Goal: Task Accomplishment & Management: Complete application form

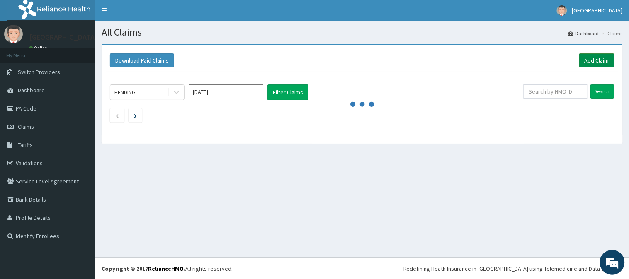
click at [593, 61] on link "Add Claim" at bounding box center [596, 60] width 35 height 14
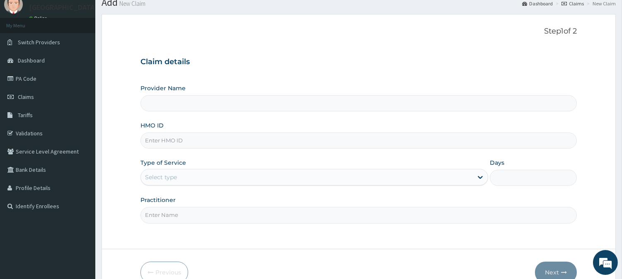
scroll to position [46, 0]
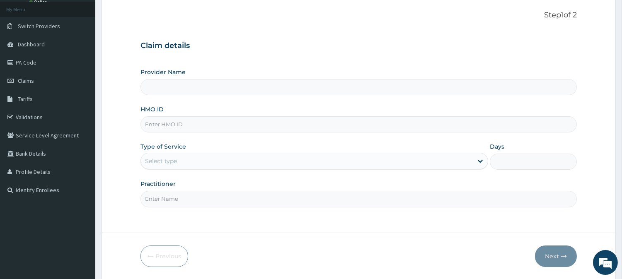
click at [210, 122] on input "HMO ID" at bounding box center [358, 124] width 436 height 16
paste input "NBA/10040/A"
type input "NBA/10040/A"
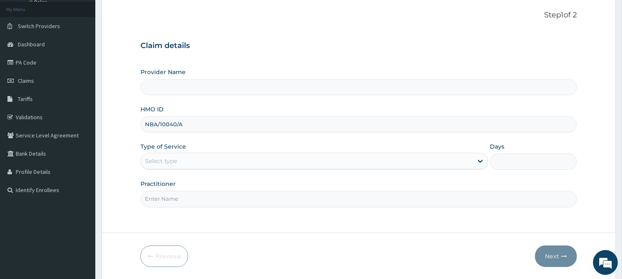
click at [174, 165] on div "Select type" at bounding box center [161, 161] width 32 height 8
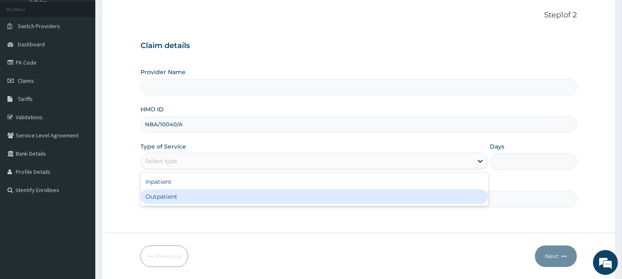
click at [172, 197] on div "Outpatient" at bounding box center [314, 196] width 348 height 15
type input "1"
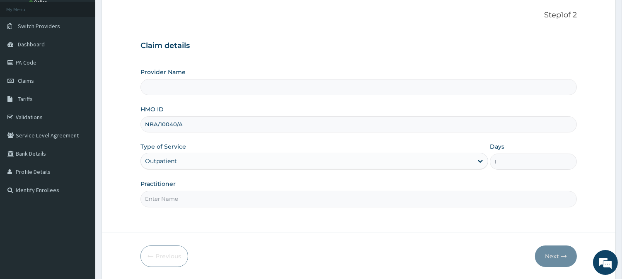
click at [172, 197] on input "Practitioner" at bounding box center [358, 199] width 436 height 16
type input "dr ik"
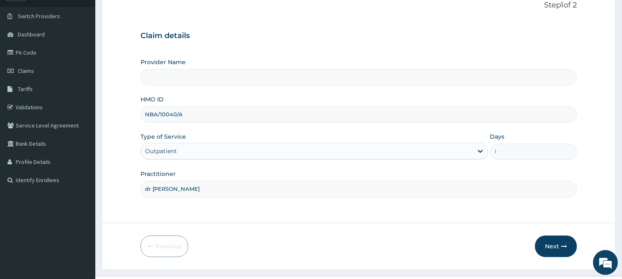
scroll to position [74, 0]
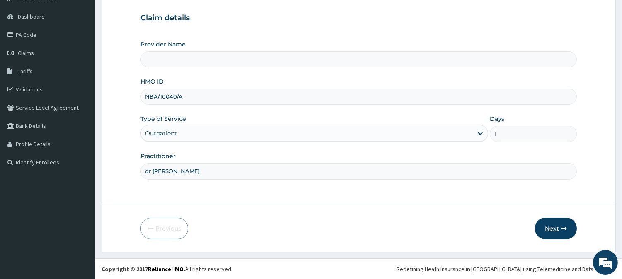
click at [561, 230] on icon "button" at bounding box center [564, 229] width 6 height 6
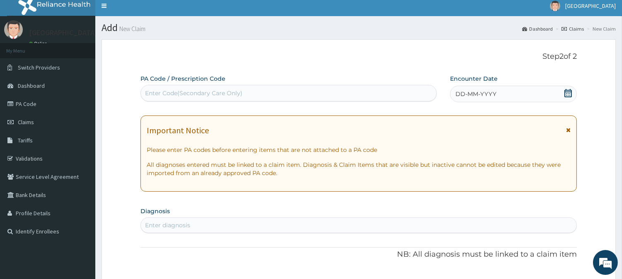
scroll to position [0, 0]
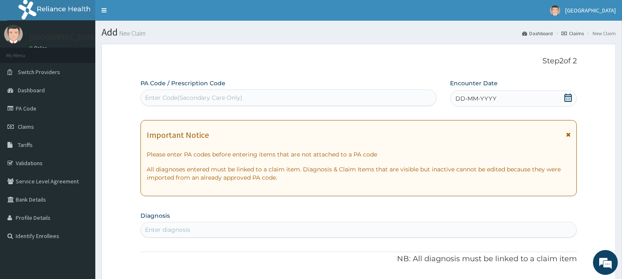
click at [180, 100] on div "Enter Code(Secondary Care Only)" at bounding box center [193, 98] width 97 height 8
click at [179, 101] on div "Enter Code(Secondary Care Only)" at bounding box center [193, 98] width 97 height 8
paste input "PA/AF8378"
type input "PA/AF8378"
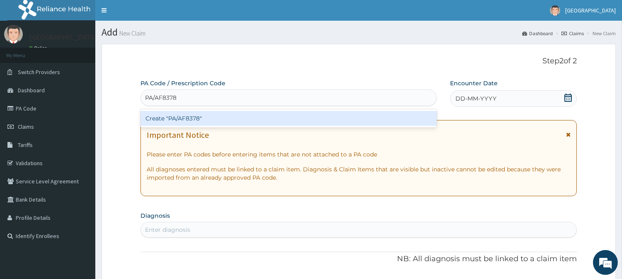
click at [220, 119] on div "Create "PA/AF8378"" at bounding box center [288, 118] width 296 height 15
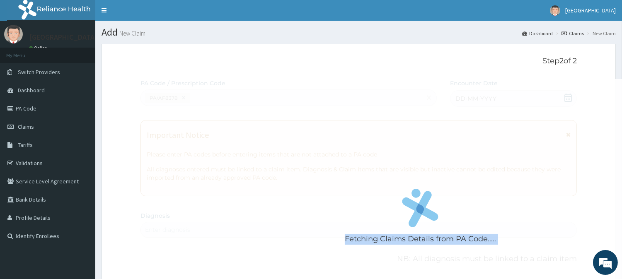
click at [220, 119] on div "Fetching Claims Details from PA Code....." at bounding box center [420, 218] width 560 height 279
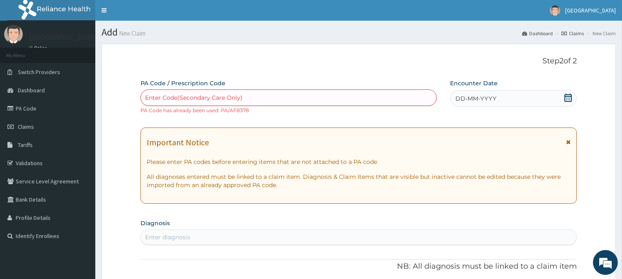
click at [193, 98] on div "Enter Code(Secondary Care Only)" at bounding box center [193, 98] width 97 height 8
paste input "PA/AF8378"
type input "PA/AF8378"
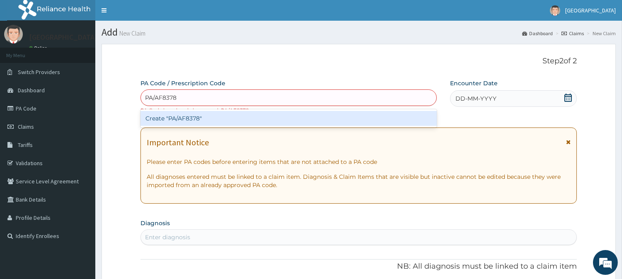
click at [190, 114] on div "Create "PA/AF8378"" at bounding box center [288, 118] width 296 height 15
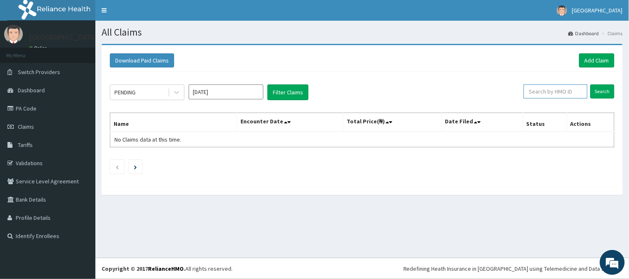
click at [561, 90] on input "text" at bounding box center [555, 92] width 64 height 14
click at [559, 90] on input "text" at bounding box center [555, 92] width 64 height 14
paste input "NBA/10040/A"
type input "NBA/10040/A"
click at [607, 90] on input "Search" at bounding box center [602, 92] width 24 height 14
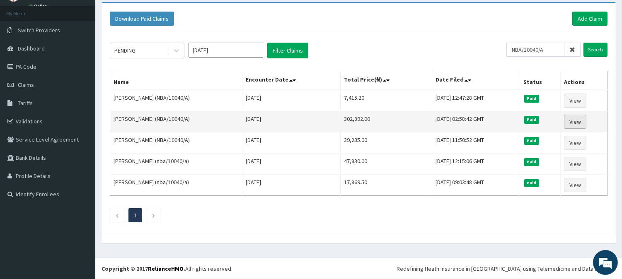
click at [578, 117] on link "View" at bounding box center [575, 122] width 22 height 14
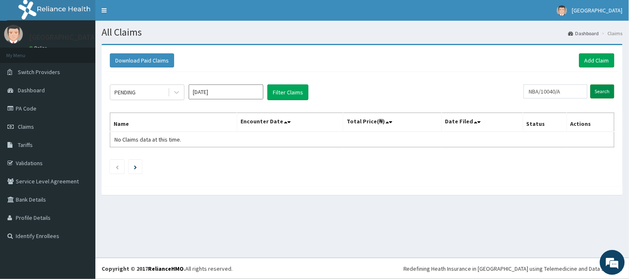
click at [601, 95] on input "Search" at bounding box center [602, 92] width 24 height 14
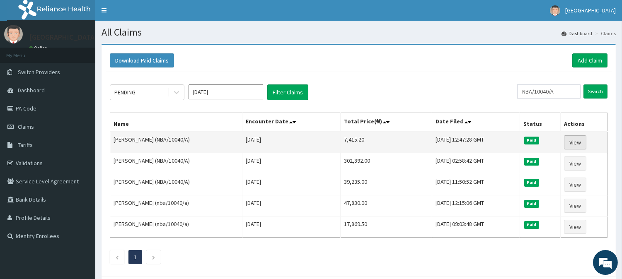
click at [575, 143] on link "View" at bounding box center [575, 142] width 22 height 14
